Goal: Book appointment/travel/reservation

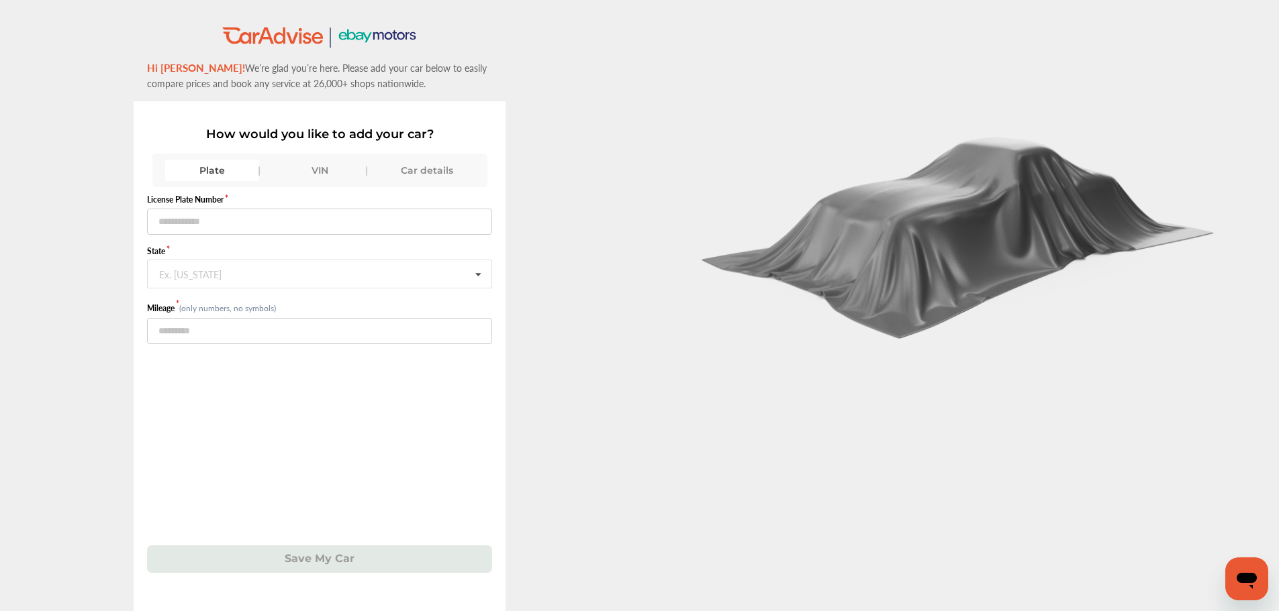
click at [322, 174] on div "VIN" at bounding box center [319, 170] width 94 height 21
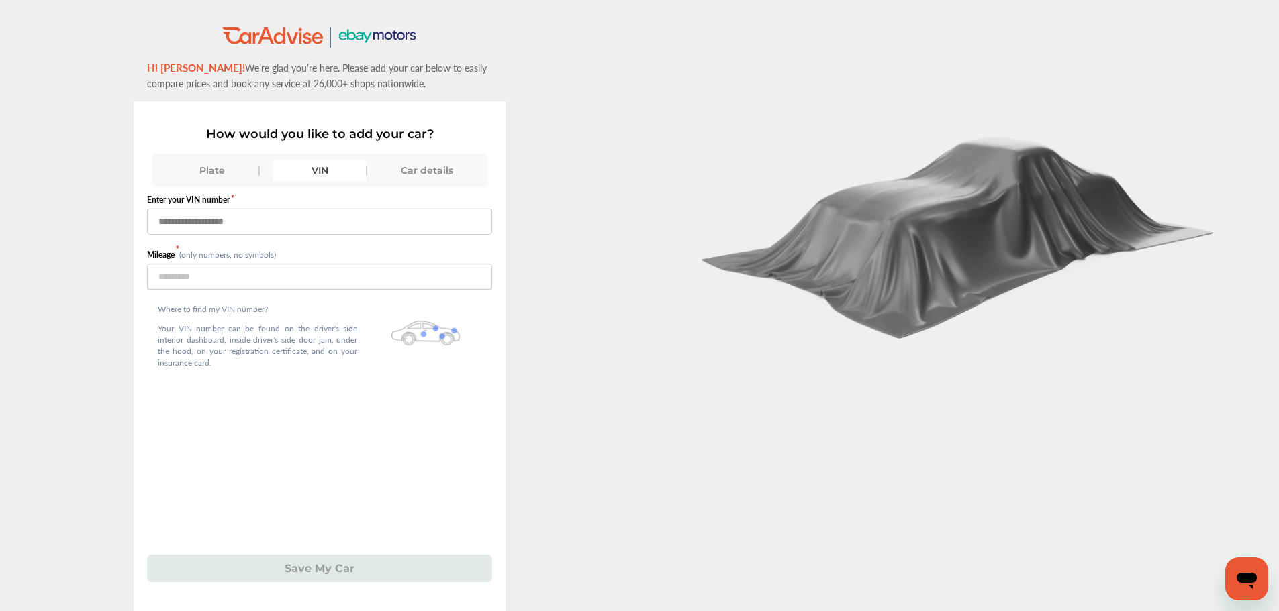
click at [295, 228] on input "text" at bounding box center [319, 222] width 345 height 26
click at [330, 213] on input "text" at bounding box center [319, 222] width 345 height 26
click at [330, 220] on input "text" at bounding box center [319, 222] width 345 height 26
click at [297, 228] on input "text" at bounding box center [319, 222] width 345 height 26
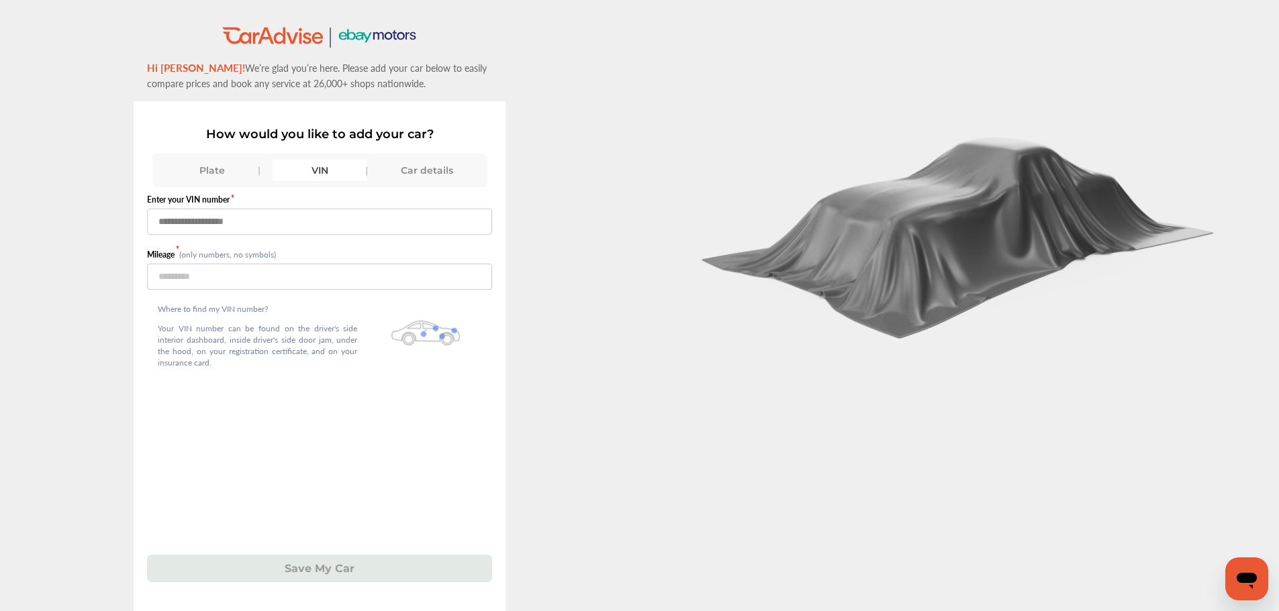
click at [421, 224] on input "text" at bounding box center [319, 222] width 345 height 26
type input "**********"
click at [270, 269] on input "number" at bounding box center [319, 277] width 345 height 26
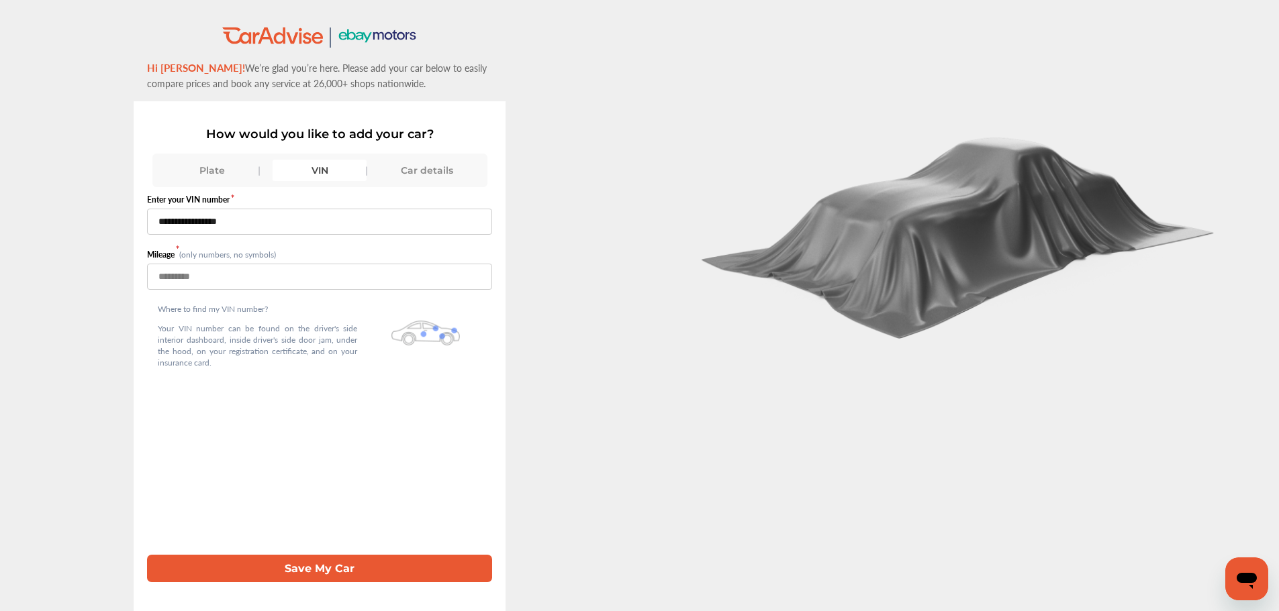
type input "******"
click at [340, 564] on button "Save My Car" at bounding box center [319, 569] width 345 height 28
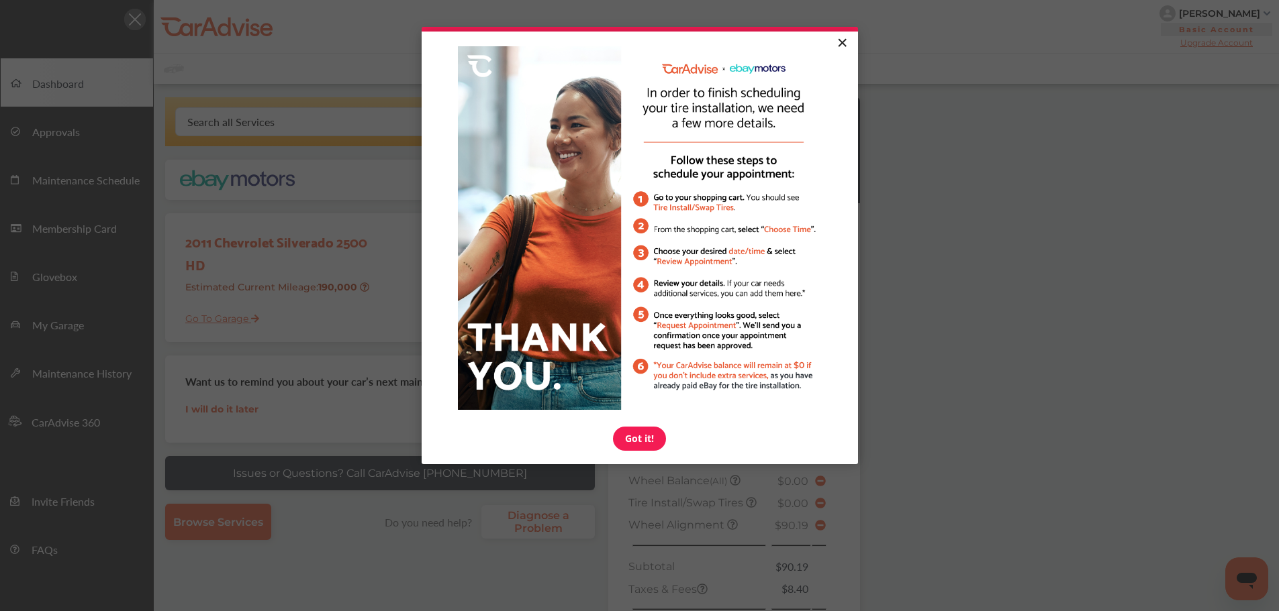
click at [846, 45] on link "×" at bounding box center [841, 44] width 23 height 24
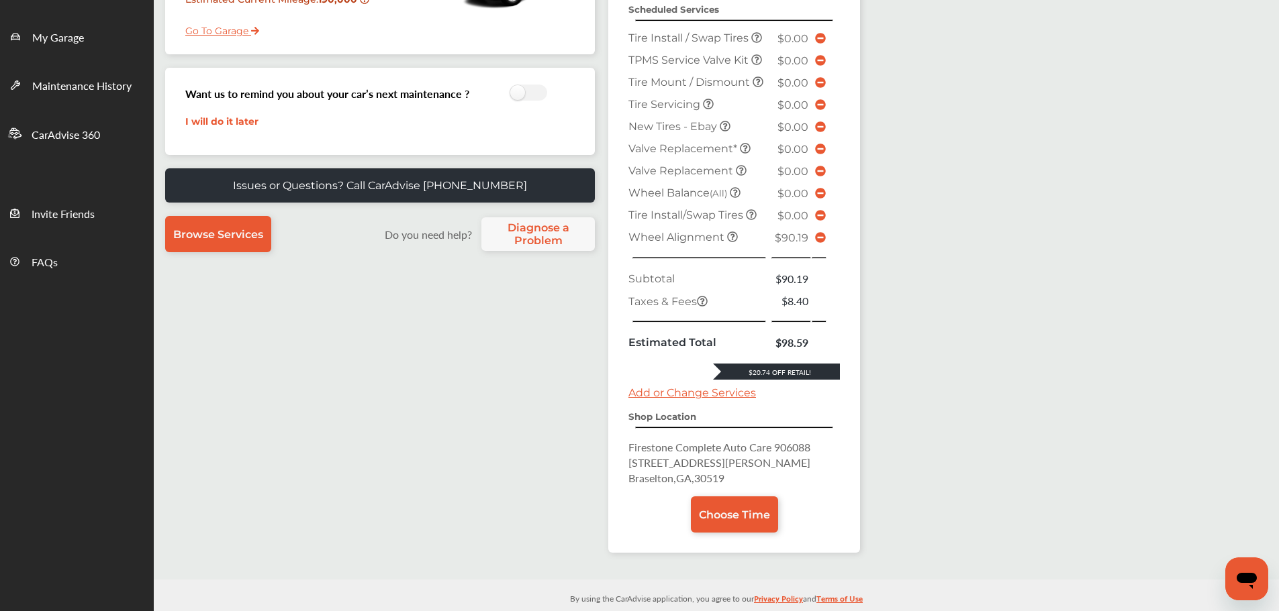
scroll to position [305, 0]
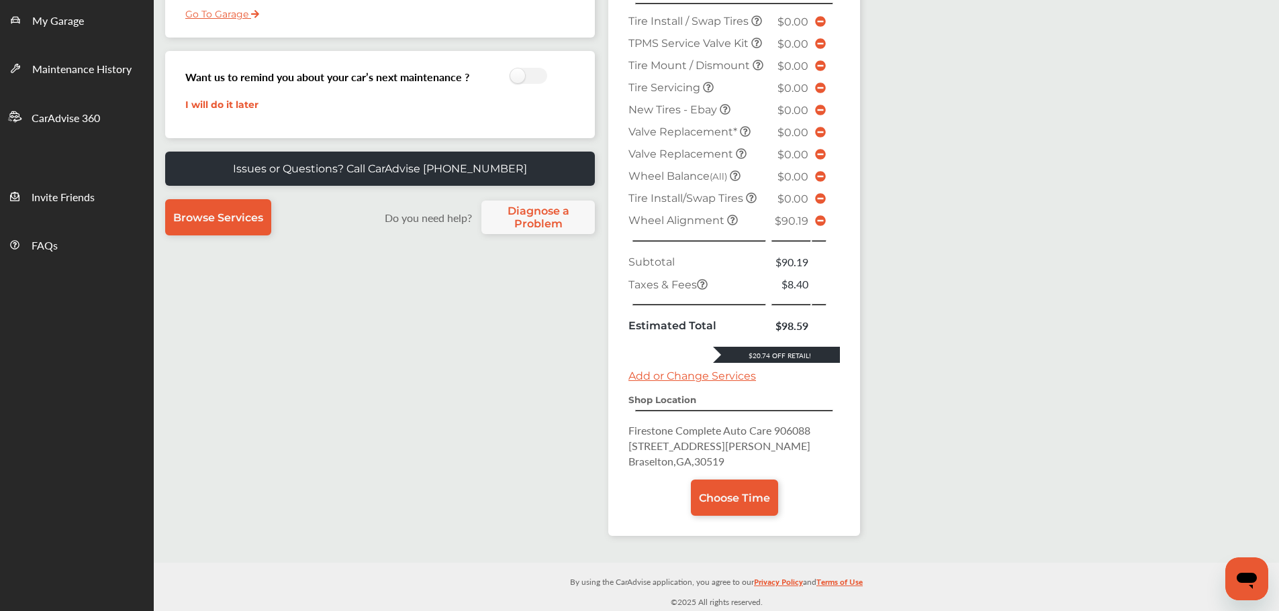
click at [820, 223] on icon at bounding box center [820, 220] width 11 height 11
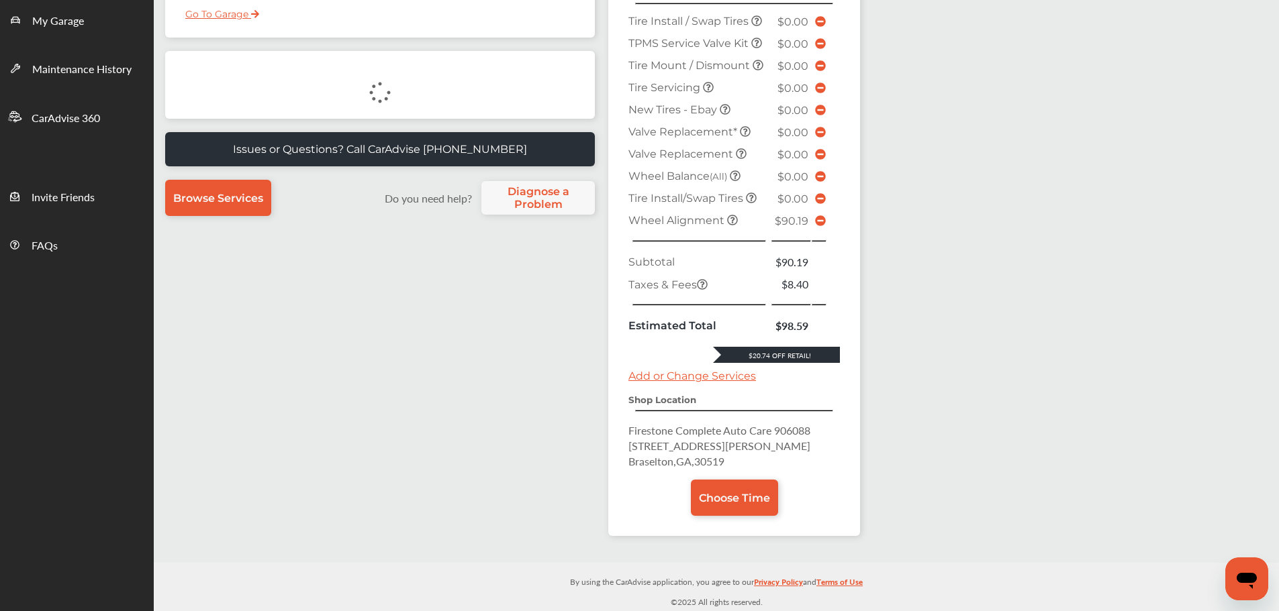
scroll to position [235, 0]
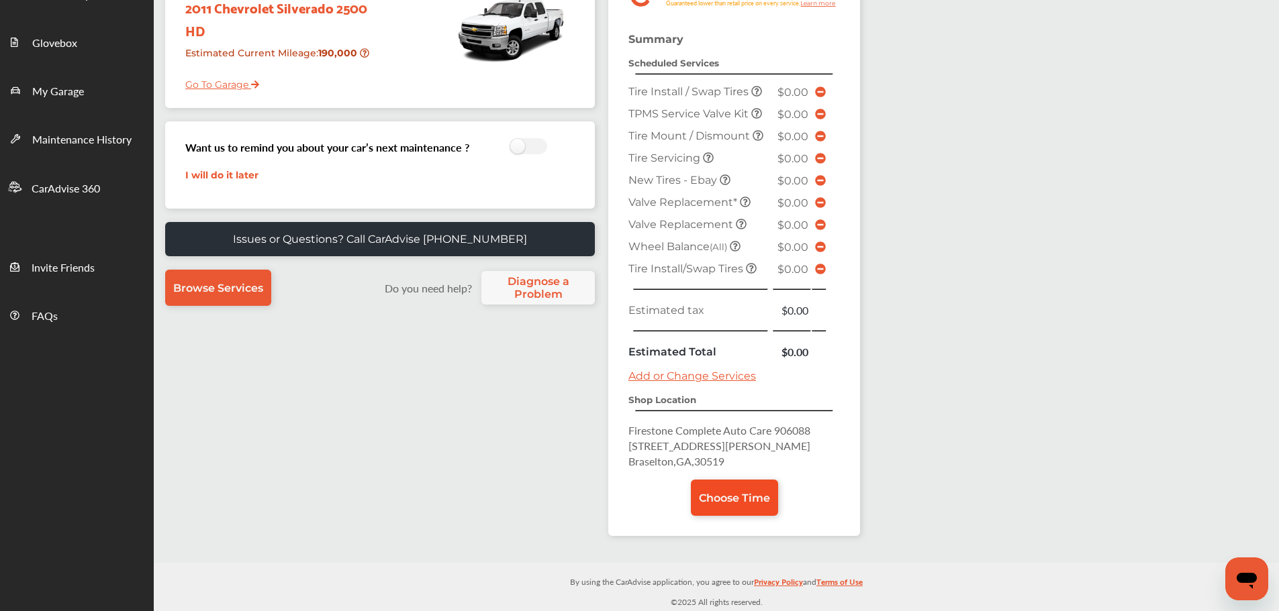
click at [738, 498] on span "Choose Time" at bounding box center [734, 498] width 71 height 13
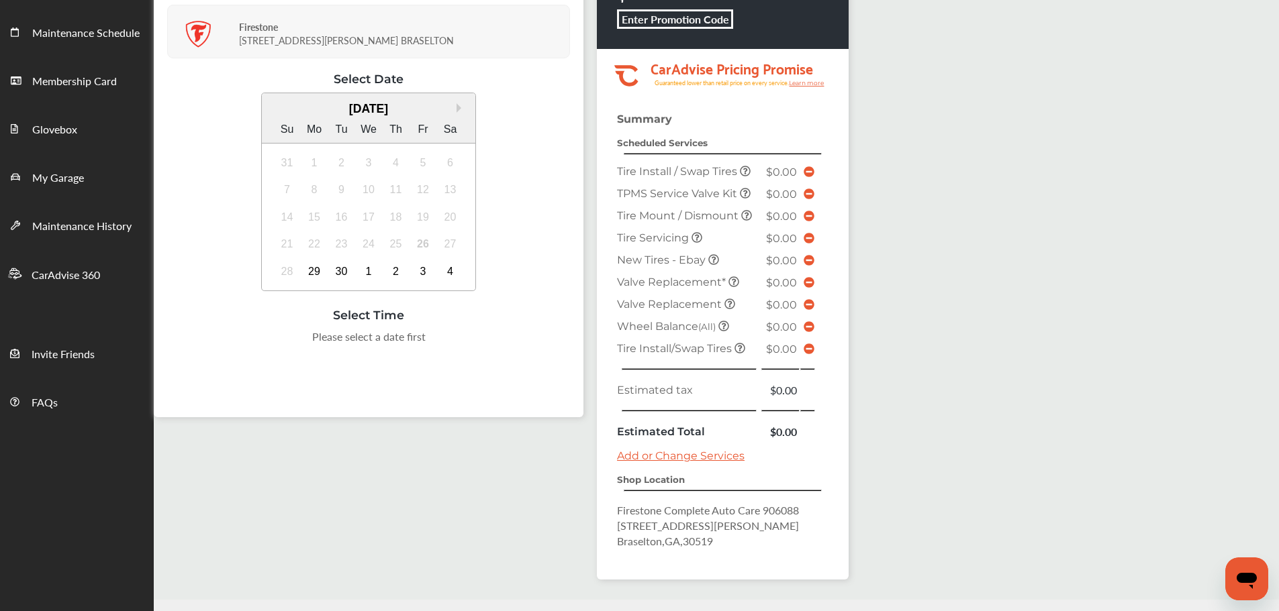
scroll to position [185, 0]
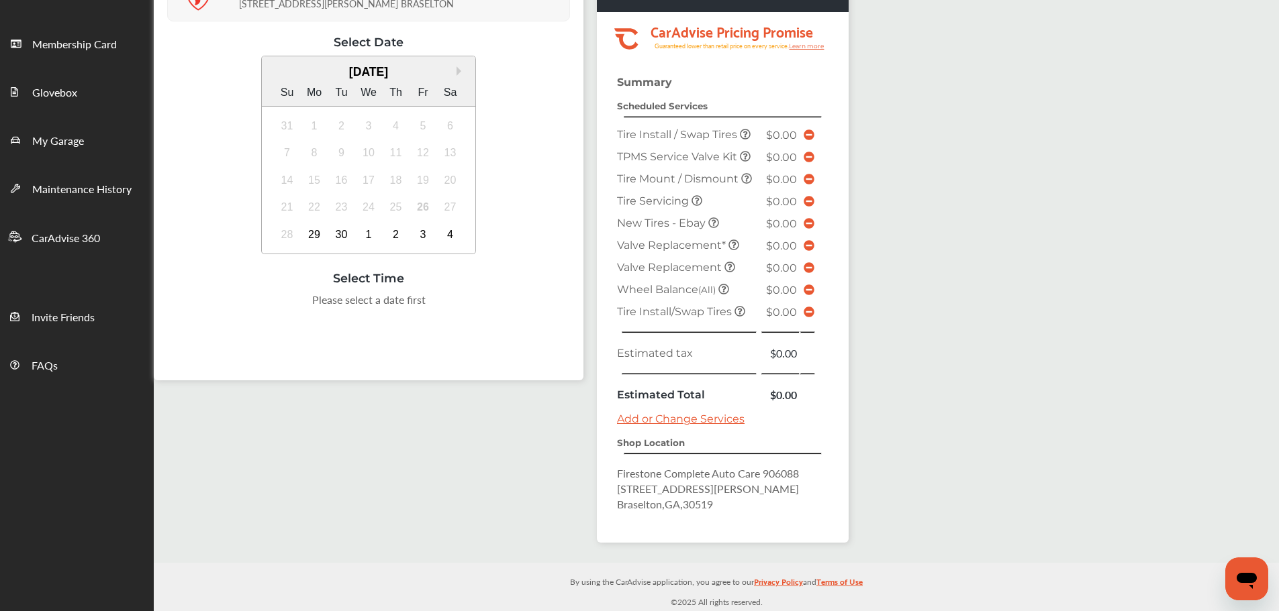
click at [979, 304] on div "Select Date & Time Next: Checkout Firestone [STREET_ADDRESS][PERSON_NAME] Selec…" at bounding box center [716, 231] width 1125 height 664
click at [309, 234] on div "29" at bounding box center [313, 234] width 21 height 21
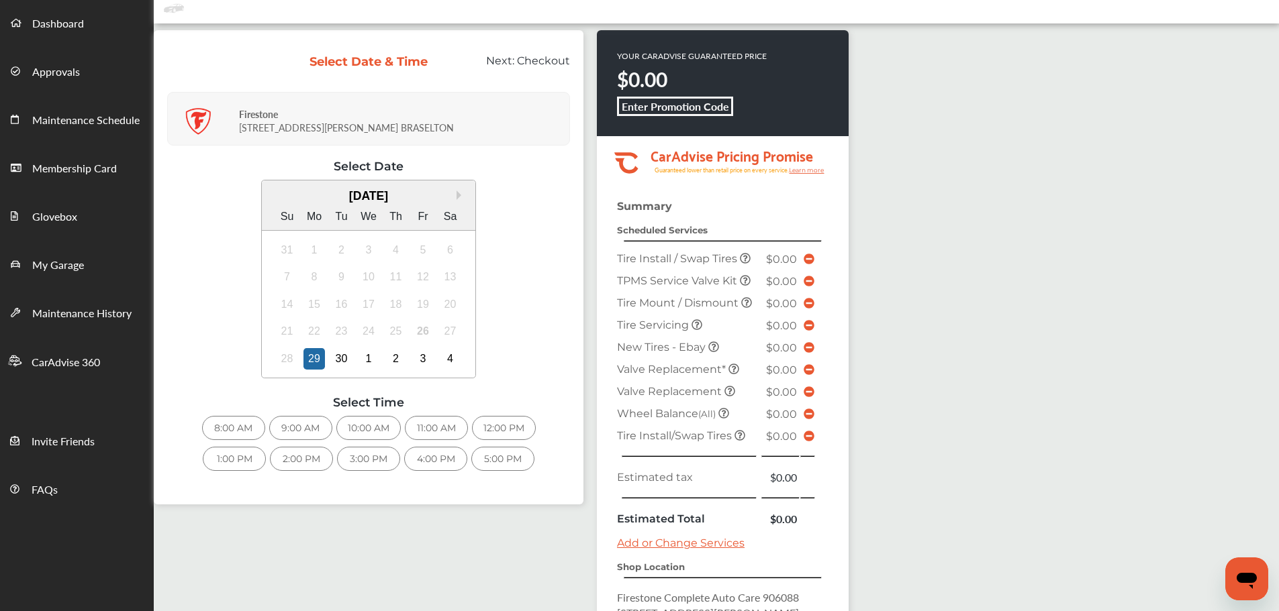
scroll to position [51, 0]
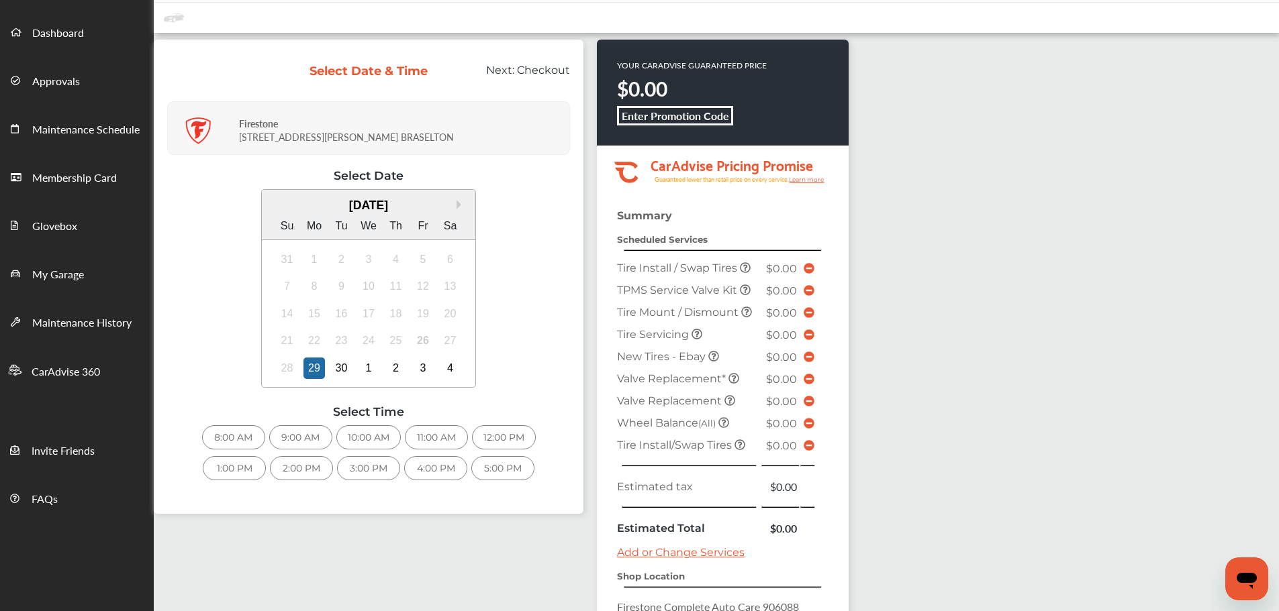
click at [1028, 293] on div "Select Date & Time Next: Checkout Firestone [STREET_ADDRESS][PERSON_NAME] Selec…" at bounding box center [716, 365] width 1125 height 664
click at [538, 351] on div "Next Month [DATE] Su Mo Tu We Th Fr Sa 31 1 2 3 4 5 6 7 8 9 10 11 12 13 14 15 1…" at bounding box center [368, 290] width 403 height 202
click at [336, 365] on div "30" at bounding box center [341, 368] width 21 height 21
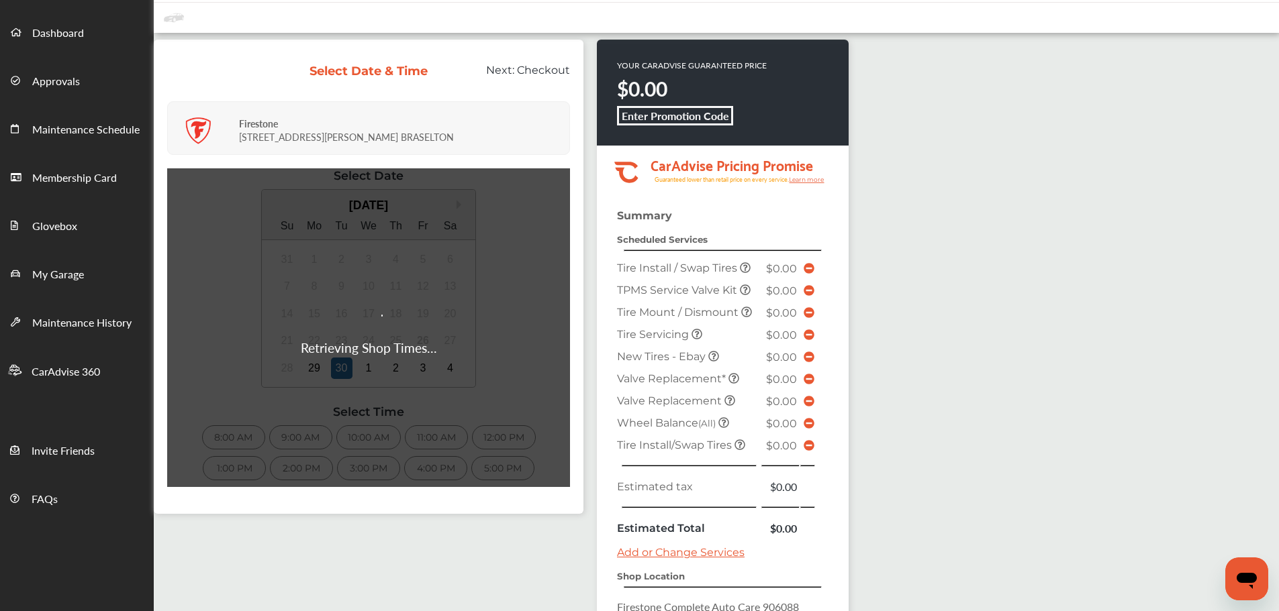
click at [310, 368] on div "Retrieving Shop Times..." at bounding box center [368, 327] width 403 height 319
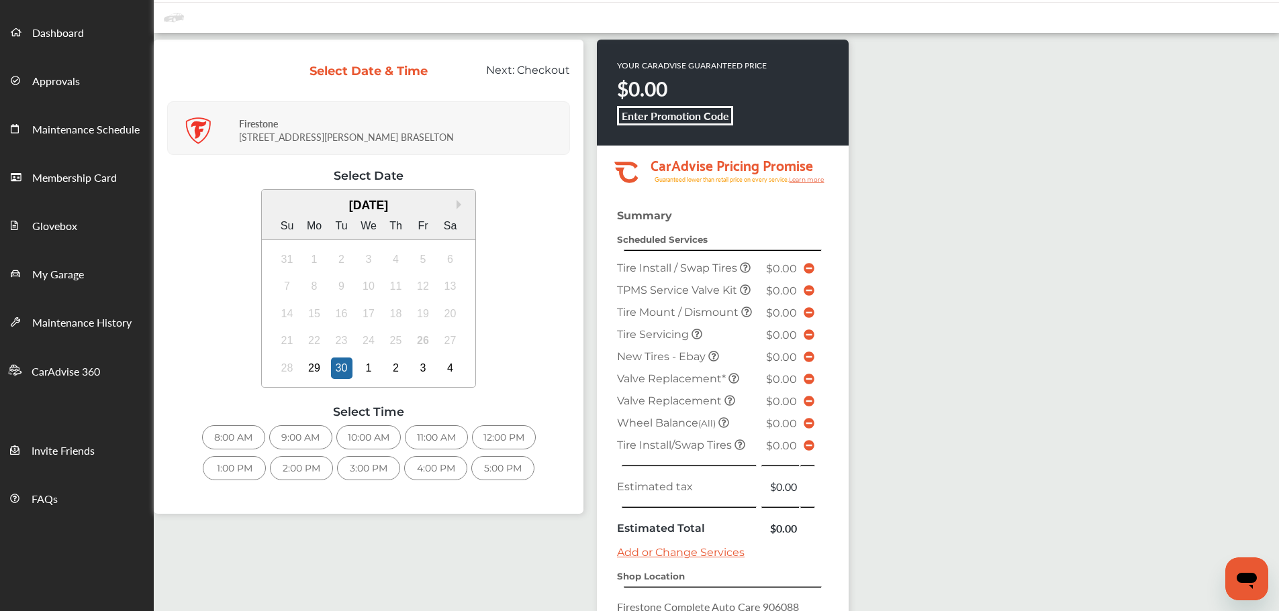
click at [313, 368] on div "Retrieving Shop Times..." at bounding box center [368, 327] width 403 height 319
click at [313, 368] on div "29" at bounding box center [313, 368] width 21 height 21
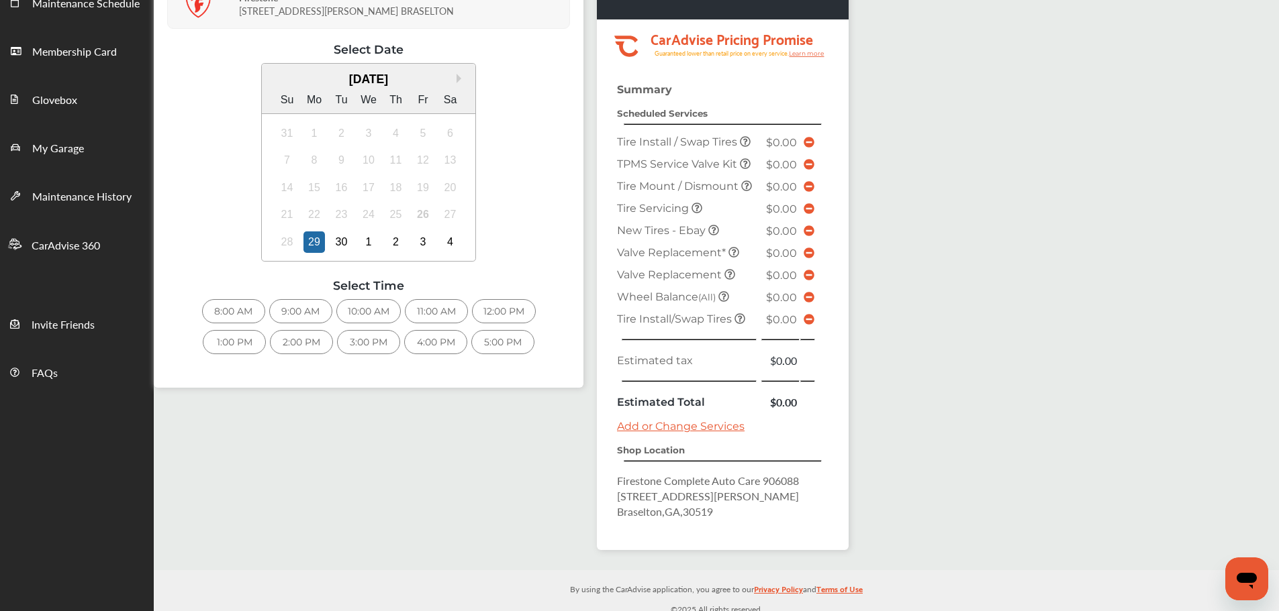
scroll to position [185, 0]
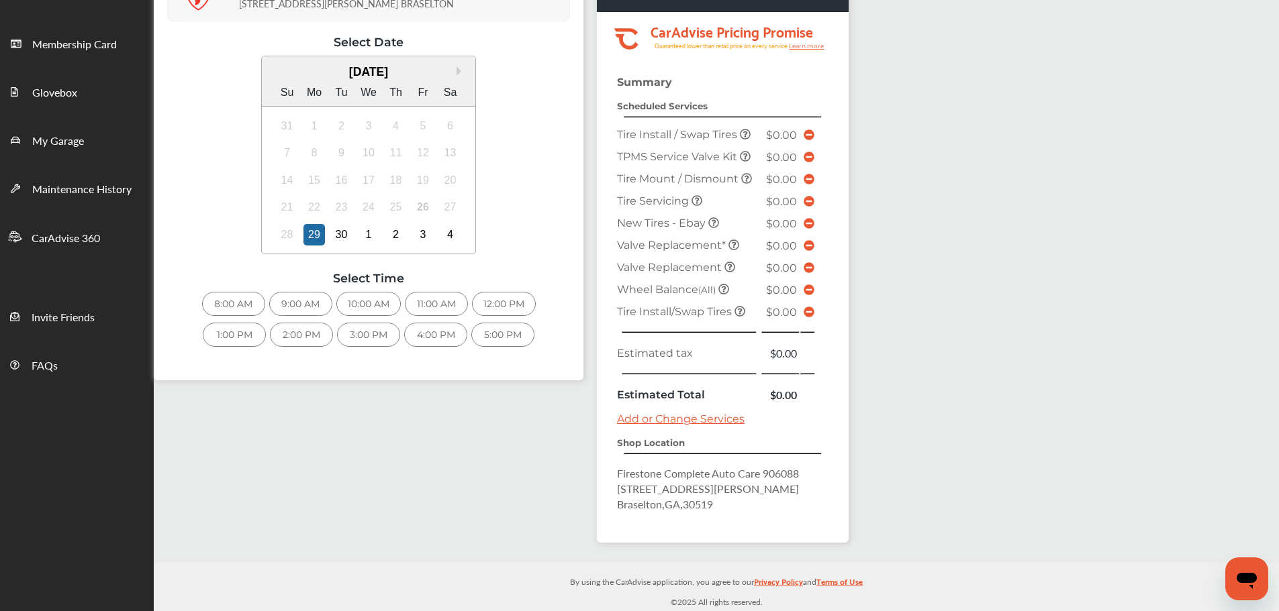
click at [976, 322] on div "Select Date & Time Next: Checkout Firestone [STREET_ADDRESS][PERSON_NAME] Selec…" at bounding box center [716, 231] width 1125 height 664
click at [245, 311] on div "8:00 AM" at bounding box center [233, 304] width 63 height 24
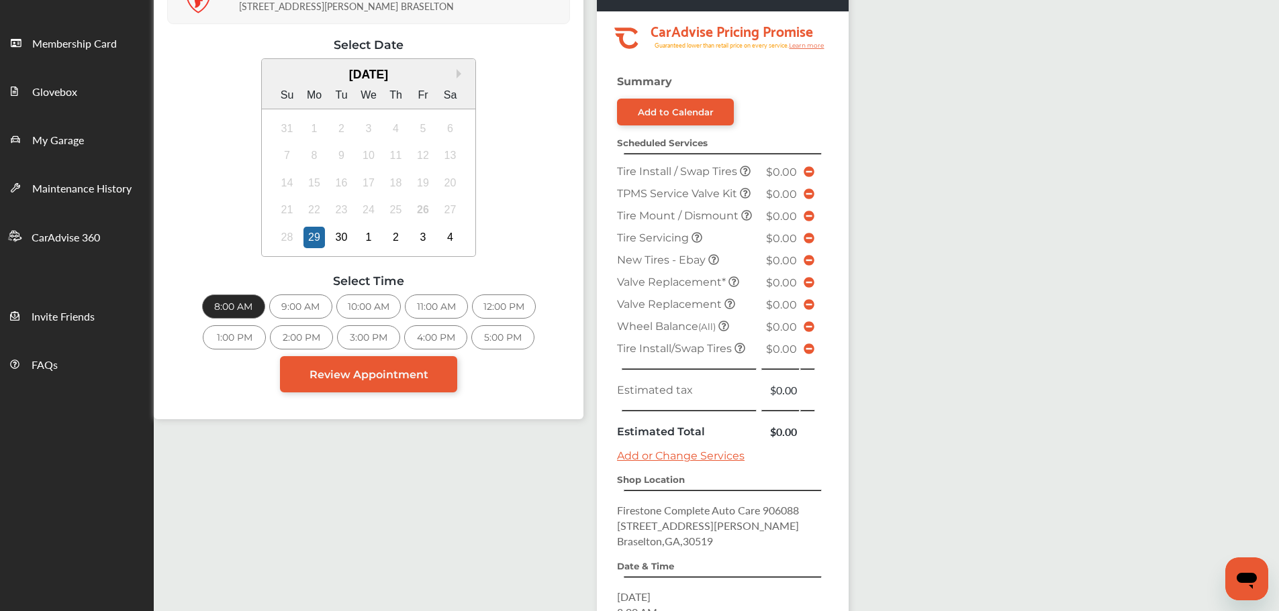
click at [488, 305] on div "12:00 PM" at bounding box center [504, 307] width 64 height 24
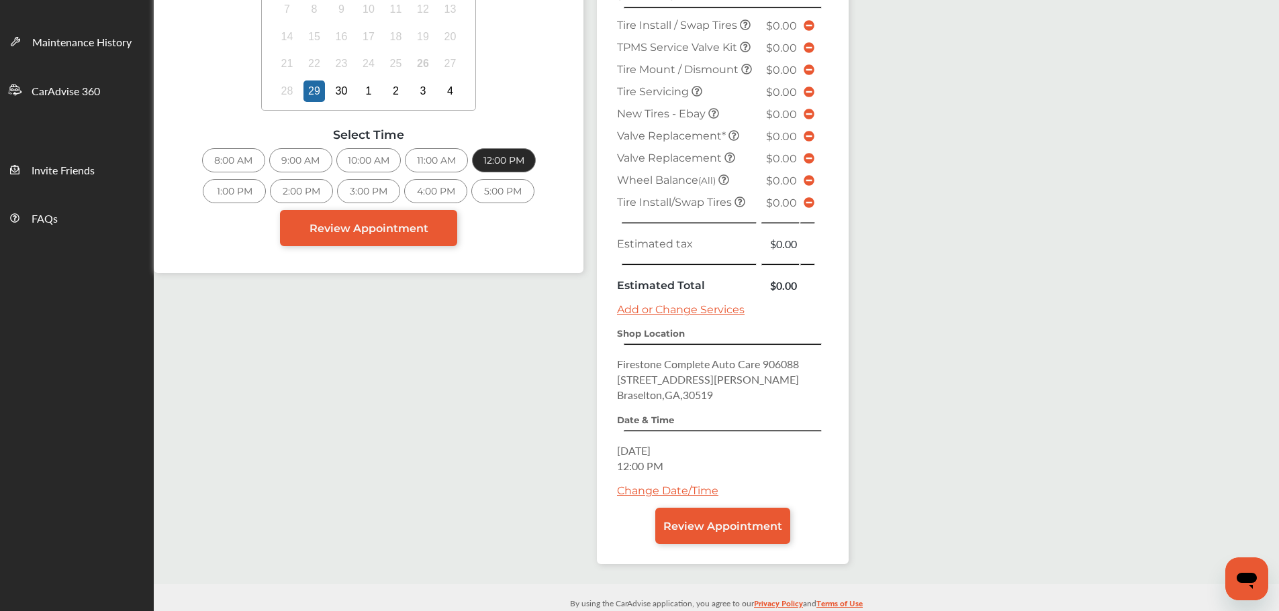
scroll to position [353, 0]
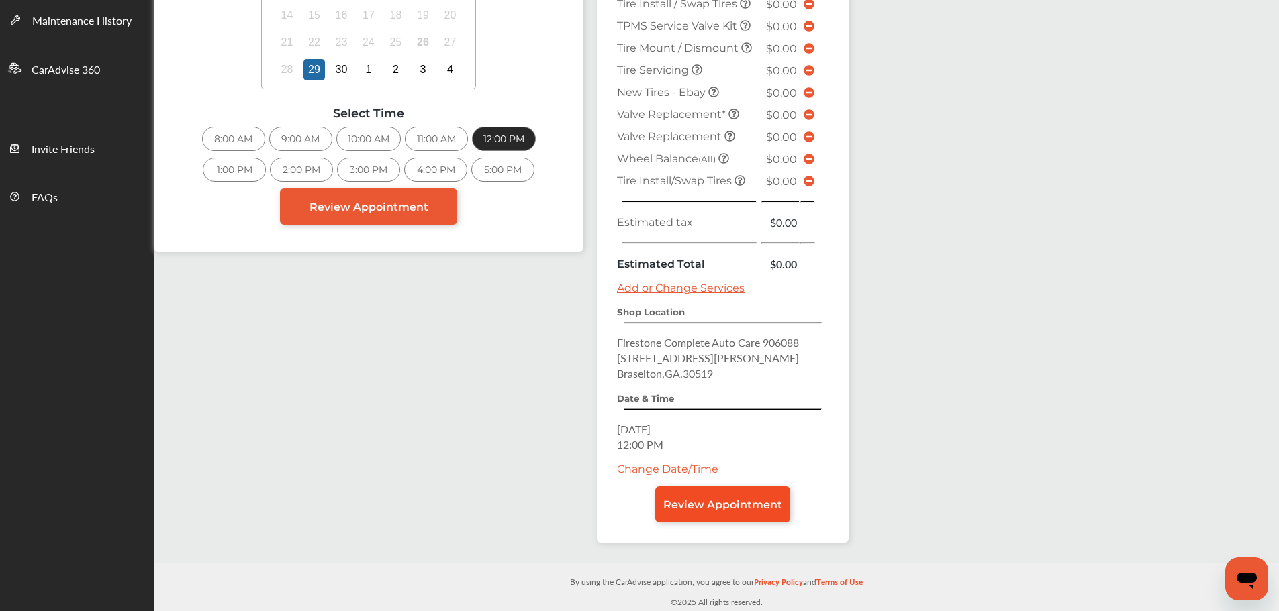
click at [750, 501] on span "Review Appointment" at bounding box center [722, 505] width 119 height 13
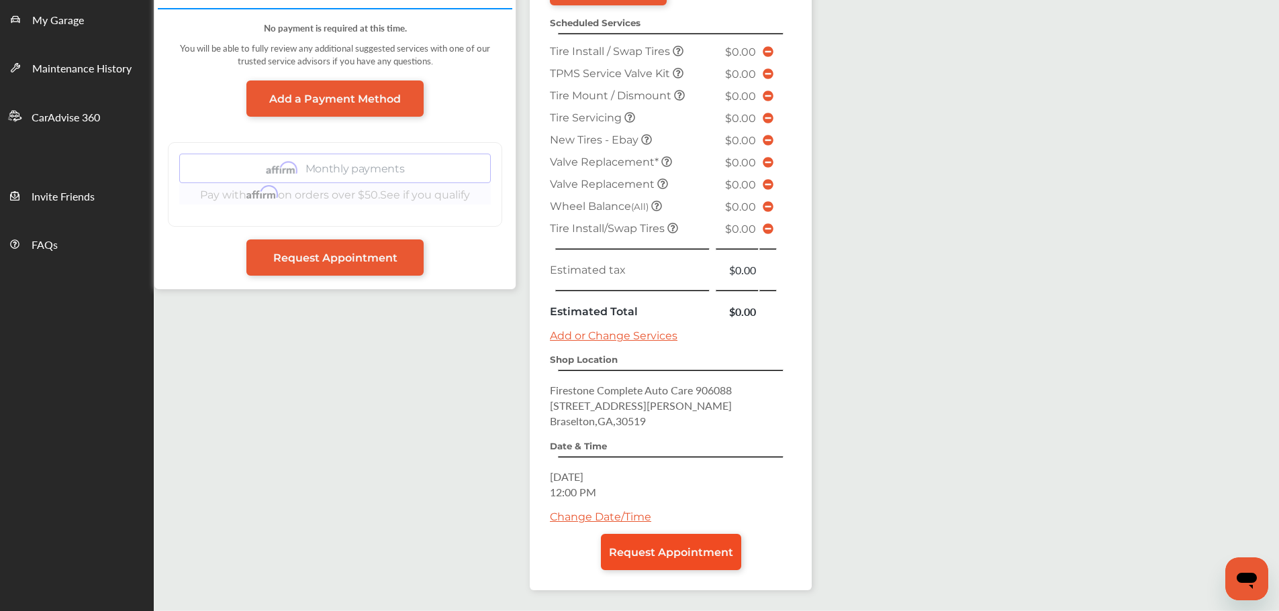
scroll to position [336, 0]
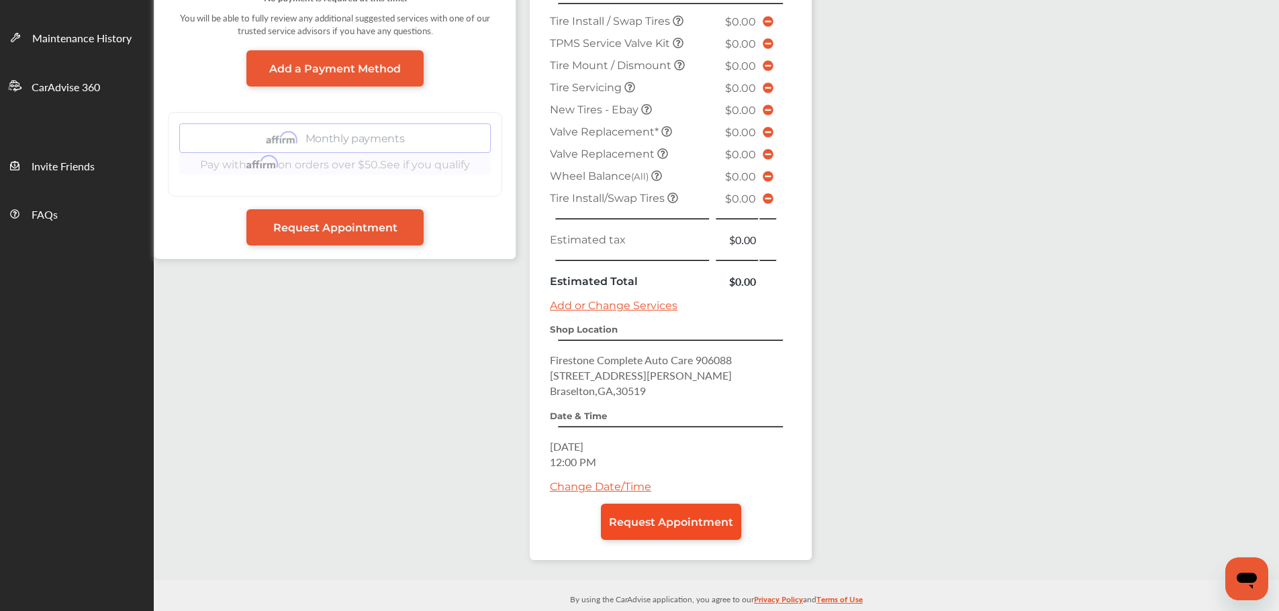
click at [683, 509] on link "Request Appointment" at bounding box center [671, 522] width 140 height 36
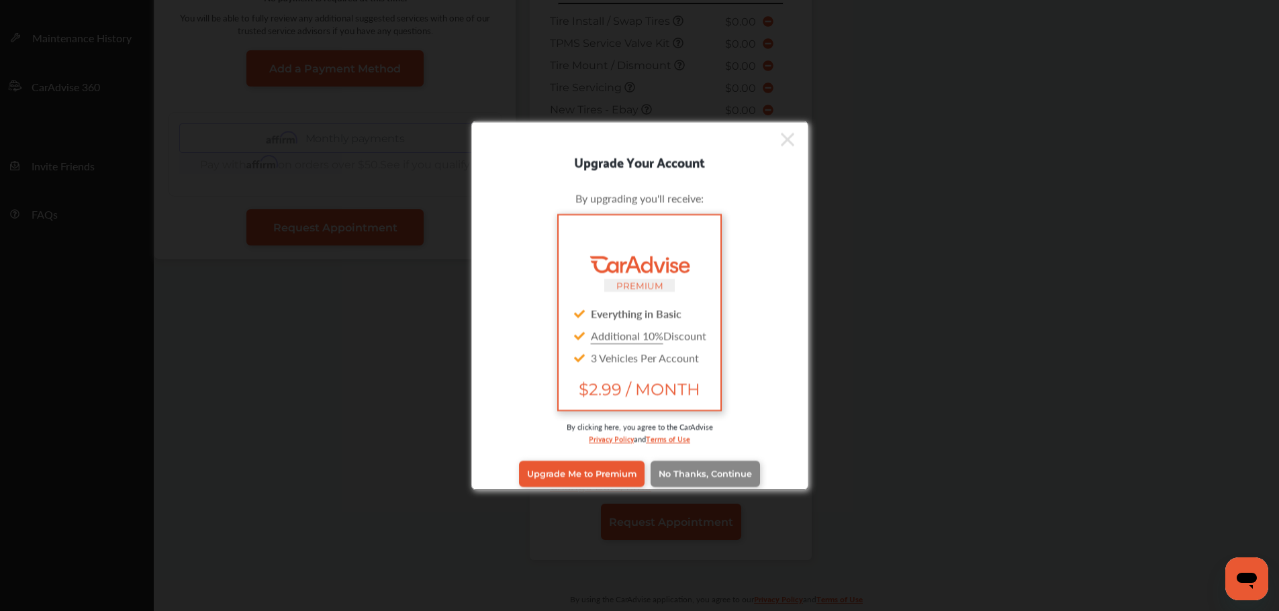
click at [712, 468] on link "No Thanks, Continue" at bounding box center [704, 474] width 109 height 26
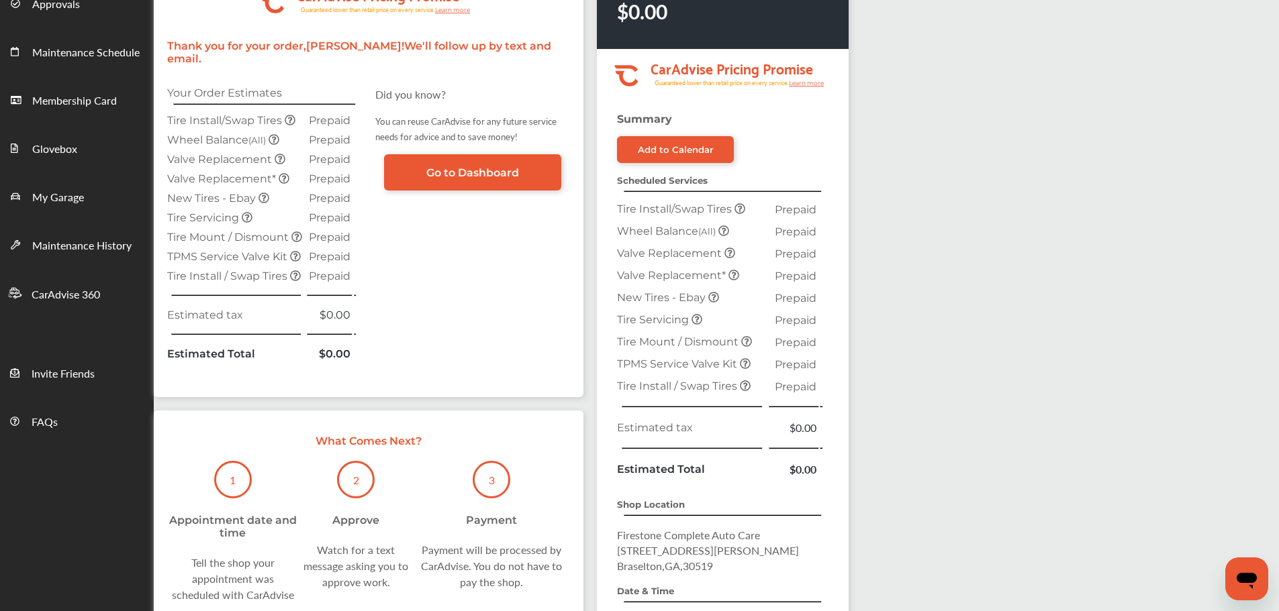
scroll to position [134, 0]
